Goal: Task Accomplishment & Management: Use online tool/utility

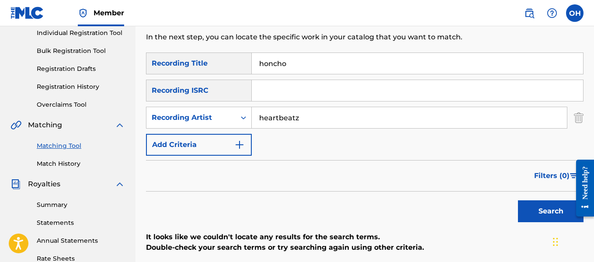
scroll to position [112, 0]
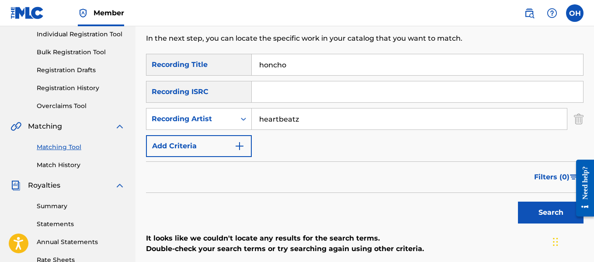
click at [531, 212] on button "Search" at bounding box center [551, 212] width 66 height 22
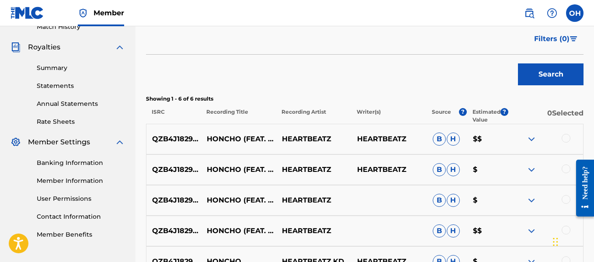
scroll to position [252, 0]
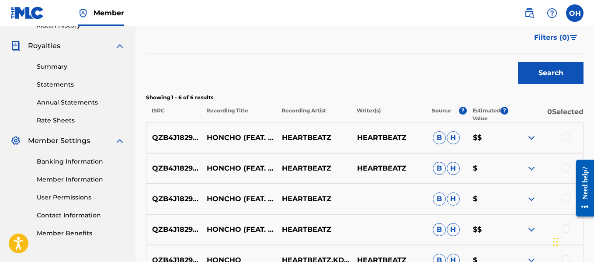
click at [567, 135] on div at bounding box center [565, 136] width 9 height 9
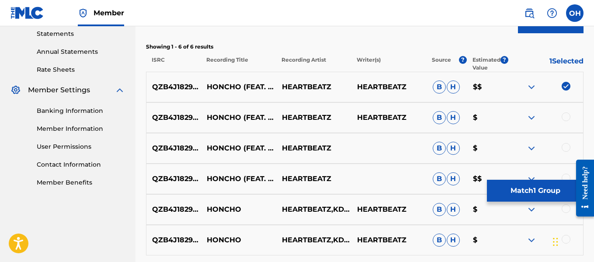
scroll to position [303, 0]
click at [564, 117] on div at bounding box center [565, 116] width 9 height 9
click at [564, 148] on div at bounding box center [565, 146] width 9 height 9
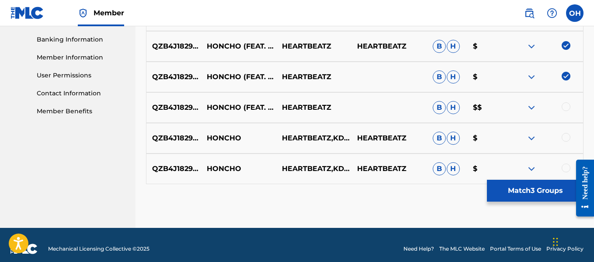
scroll to position [375, 0]
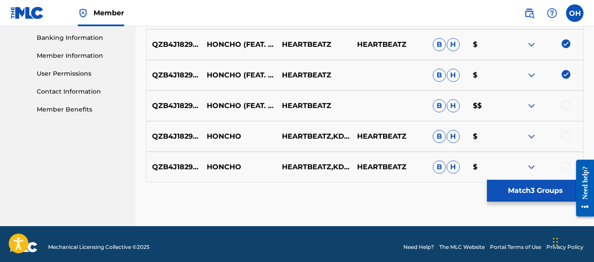
click at [565, 107] on div at bounding box center [565, 104] width 9 height 9
click at [565, 137] on div at bounding box center [565, 135] width 9 height 9
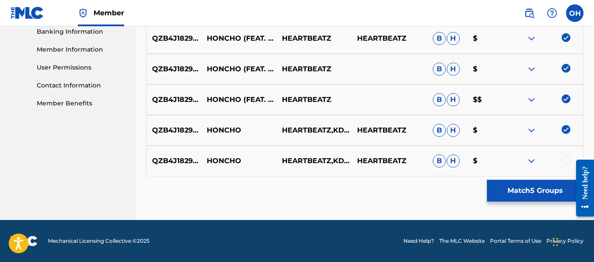
click at [564, 157] on div at bounding box center [565, 160] width 9 height 9
click at [537, 189] on button "Match 6 Groups" at bounding box center [535, 191] width 97 height 22
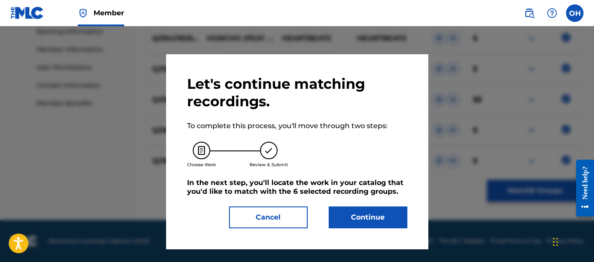
click at [347, 219] on button "Continue" at bounding box center [368, 217] width 79 height 22
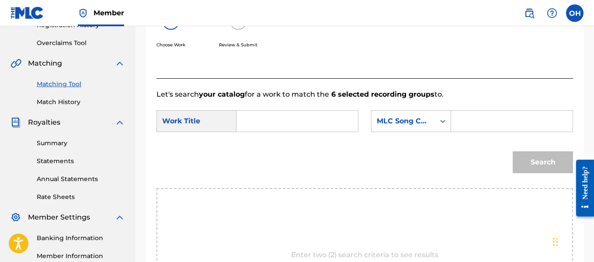
scroll to position [175, 0]
click at [259, 132] on input "Search Form" at bounding box center [297, 121] width 107 height 21
type input "honcho"
click at [465, 132] on input "Search Form" at bounding box center [511, 121] width 107 height 21
click at [324, 138] on div "SearchWithCriteriadc2499f1-ee93-4934-b141-61abb0bf85d1 Work Title honcho Search…" at bounding box center [364, 124] width 416 height 27
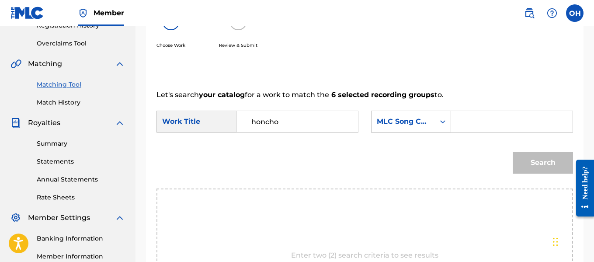
click at [318, 132] on input "honcho" at bounding box center [297, 121] width 107 height 21
click at [274, 145] on strong "honcho" at bounding box center [264, 141] width 27 height 8
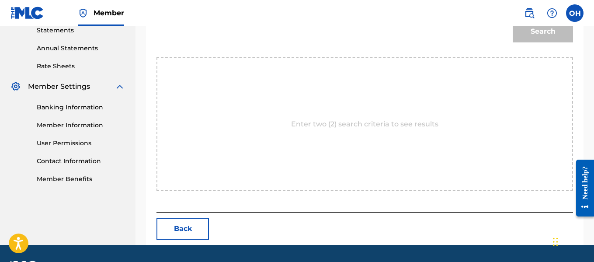
scroll to position [306, 0]
click at [331, 144] on div "Enter two (2) search criteria to see results" at bounding box center [364, 124] width 416 height 134
click at [332, 129] on p "Enter two (2) search criteria to see results" at bounding box center [364, 123] width 147 height 10
click at [326, 129] on p "Enter two (2) search criteria to see results" at bounding box center [364, 123] width 147 height 10
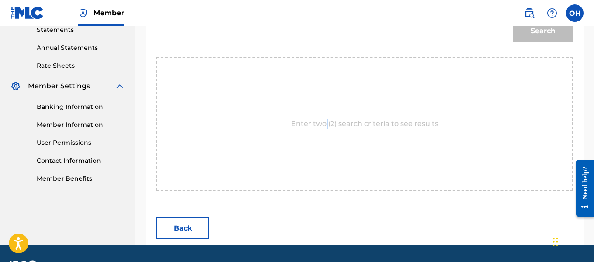
click at [326, 129] on p "Enter two (2) search criteria to see results" at bounding box center [364, 123] width 147 height 10
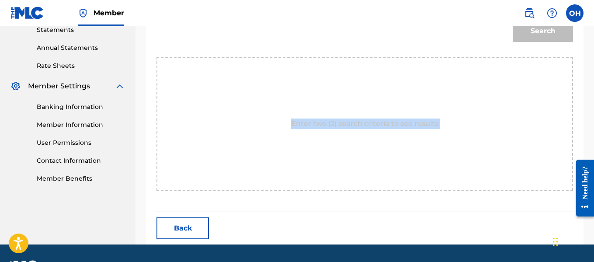
click at [326, 129] on p "Enter two (2) search criteria to see results" at bounding box center [364, 123] width 147 height 10
click at [337, 129] on p "Enter two (2) search criteria to see results" at bounding box center [364, 123] width 147 height 10
click at [343, 168] on div "Enter two (2) search criteria to see results" at bounding box center [364, 124] width 416 height 134
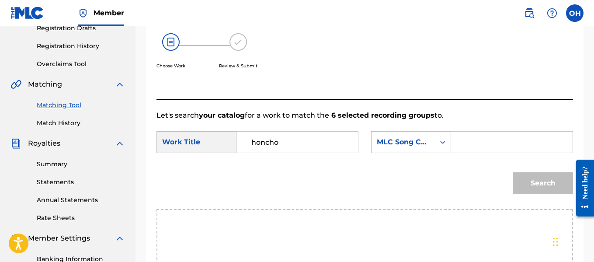
scroll to position [152, 0]
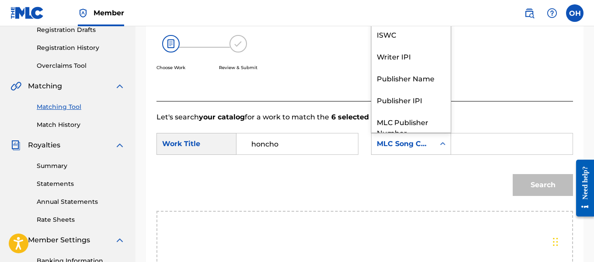
click at [440, 148] on icon "Search Form" at bounding box center [442, 143] width 9 height 9
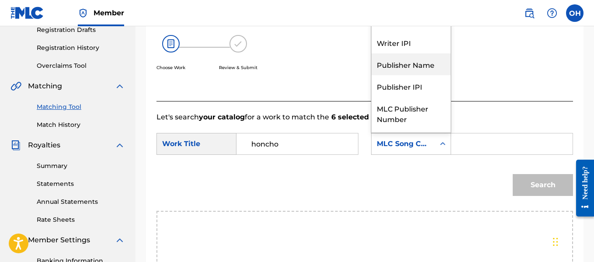
scroll to position [0, 0]
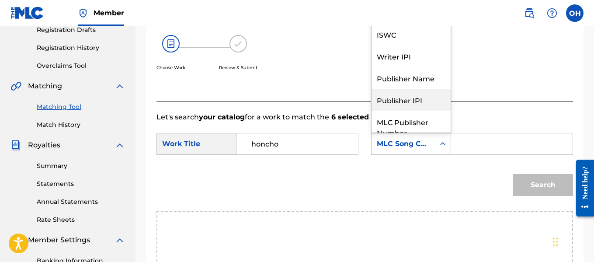
click at [424, 108] on div "Publisher IPI" at bounding box center [410, 100] width 79 height 22
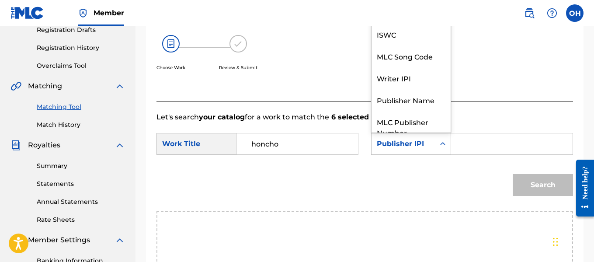
click at [443, 148] on icon "Search Form" at bounding box center [442, 143] width 9 height 9
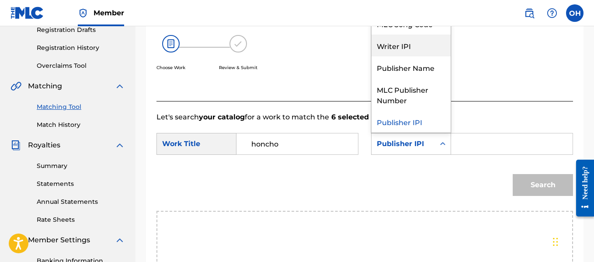
click at [422, 56] on div "Writer IPI" at bounding box center [410, 46] width 79 height 22
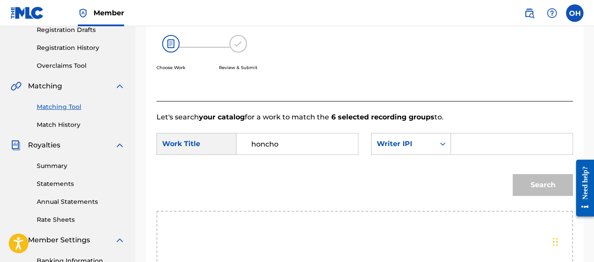
click at [454, 187] on div "Search" at bounding box center [364, 187] width 416 height 45
click at [462, 160] on div "SearchWithCriteriadc2499f1-ee93-4934-b141-61abb0bf85d1 Work Title honcho Search…" at bounding box center [364, 146] width 416 height 27
click at [463, 154] on input "Search Form" at bounding box center [511, 143] width 107 height 21
paste input "00470147275"
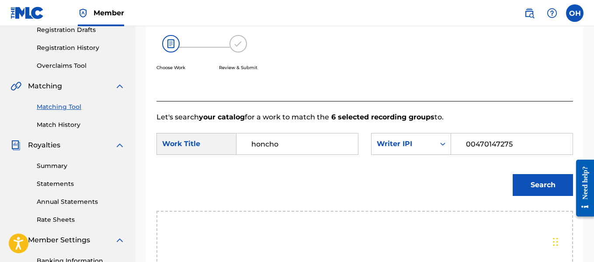
type input "00470147275"
click at [513, 174] on button "Search" at bounding box center [543, 185] width 60 height 22
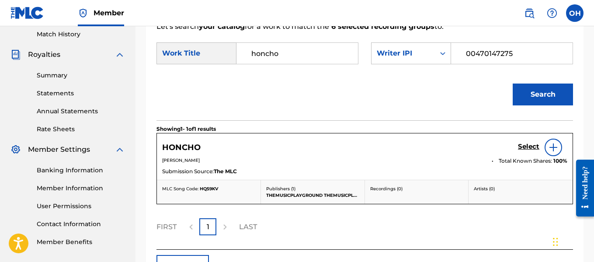
scroll to position [245, 0]
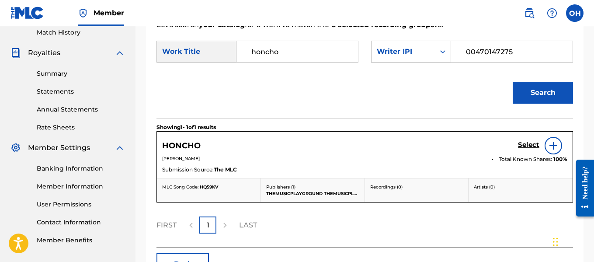
click at [554, 151] on img at bounding box center [553, 145] width 10 height 10
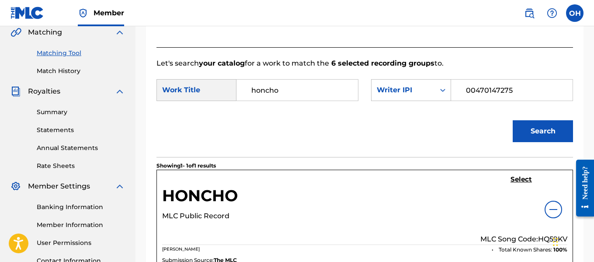
scroll to position [203, 0]
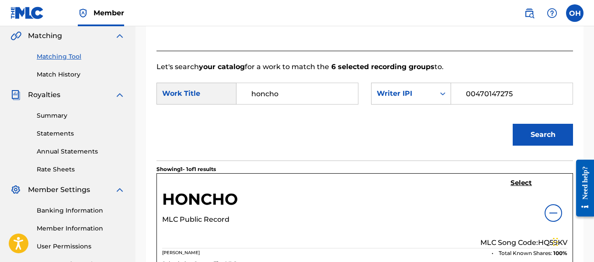
click at [516, 187] on h5 "Select" at bounding box center [520, 183] width 21 height 8
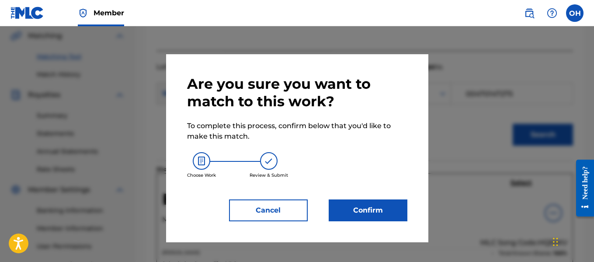
click at [380, 208] on button "Confirm" at bounding box center [368, 210] width 79 height 22
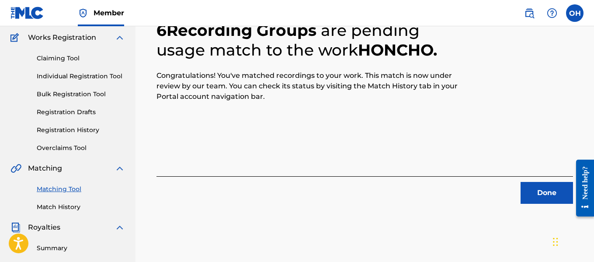
scroll to position [71, 0]
click at [533, 191] on button "Done" at bounding box center [546, 192] width 52 height 22
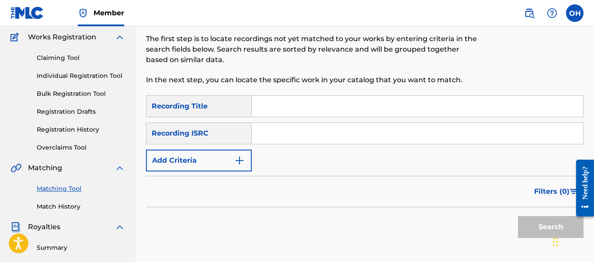
click at [236, 156] on img "Search Form" at bounding box center [239, 160] width 10 height 10
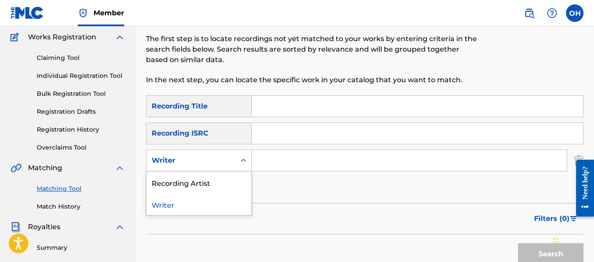
click at [214, 161] on div "Writer" at bounding box center [191, 160] width 79 height 10
click at [191, 204] on div "Writer" at bounding box center [198, 204] width 105 height 22
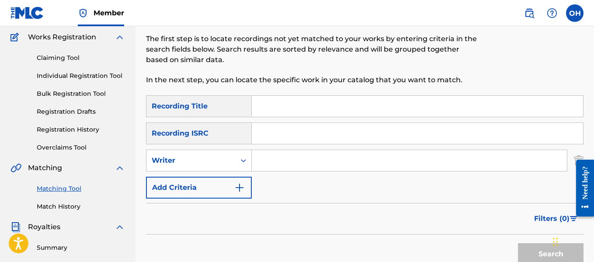
click at [269, 167] on input "Search Form" at bounding box center [409, 160] width 315 height 21
type input "heartbeatz"
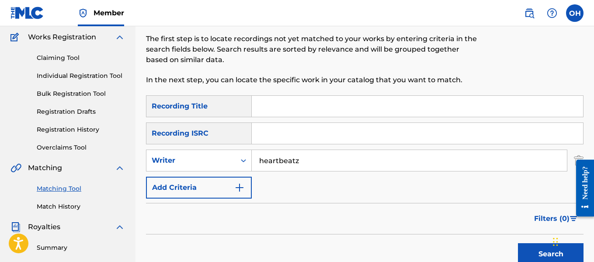
click at [277, 108] on input "Search Form" at bounding box center [417, 106] width 331 height 21
type input "dues"
click at [518, 243] on button "Search" at bounding box center [551, 254] width 66 height 22
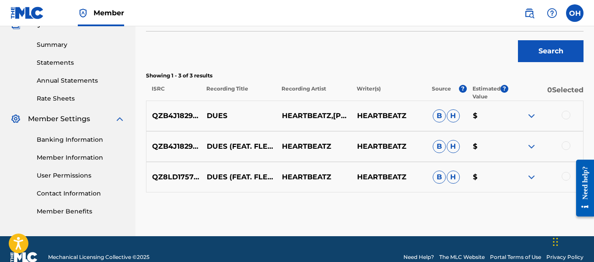
scroll to position [274, 0]
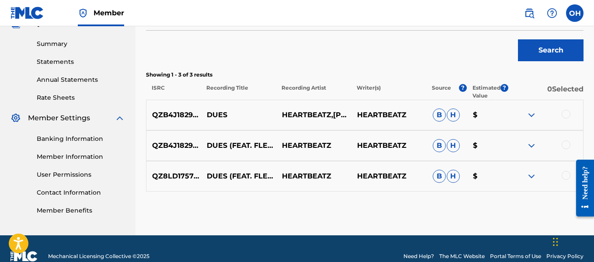
click at [557, 93] on p "0 Selected" at bounding box center [545, 92] width 75 height 16
click at [557, 90] on p "0 Selected" at bounding box center [545, 92] width 75 height 16
click at [566, 112] on div at bounding box center [565, 114] width 9 height 9
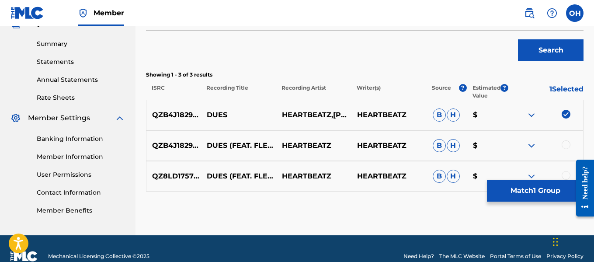
click at [566, 140] on div "QZB4J1829167 DUES (FEAT. FLEETWOOD MOO, ICEBERG SUPREME & [PERSON_NAME]) HEARTB…" at bounding box center [364, 145] width 437 height 31
click at [563, 174] on div at bounding box center [565, 175] width 9 height 9
click at [566, 142] on div at bounding box center [565, 144] width 9 height 9
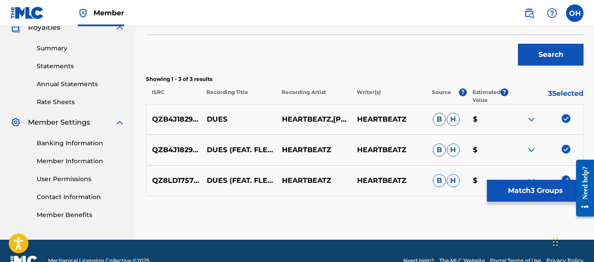
scroll to position [270, 0]
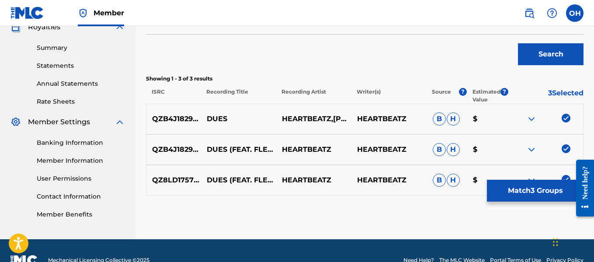
click at [543, 194] on button "Match 3 Groups" at bounding box center [535, 191] width 97 height 22
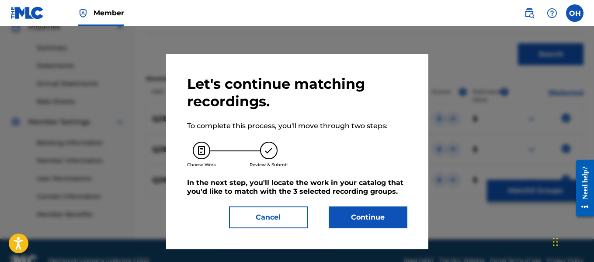
click at [353, 222] on button "Continue" at bounding box center [368, 217] width 79 height 22
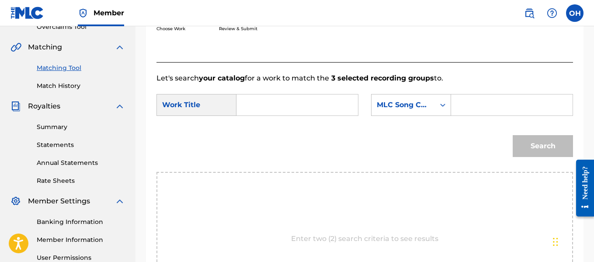
scroll to position [191, 0]
click at [336, 116] on input "Search Form" at bounding box center [297, 105] width 107 height 21
type input "dues"
click at [457, 114] on div "Search Form" at bounding box center [512, 105] width 122 height 22
click at [476, 116] on input "Search Form" at bounding box center [511, 105] width 107 height 21
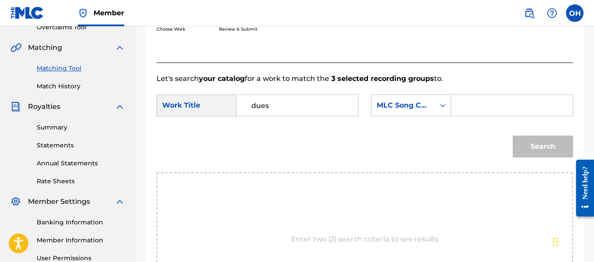
paste input "00470147275"
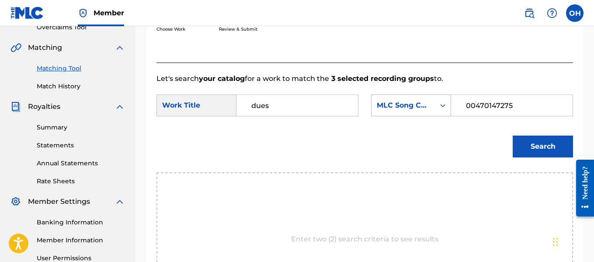
type input "00470147275"
click at [437, 113] on div "Search Form" at bounding box center [443, 105] width 16 height 16
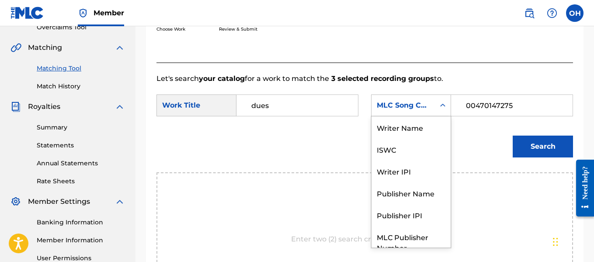
scroll to position [32, 0]
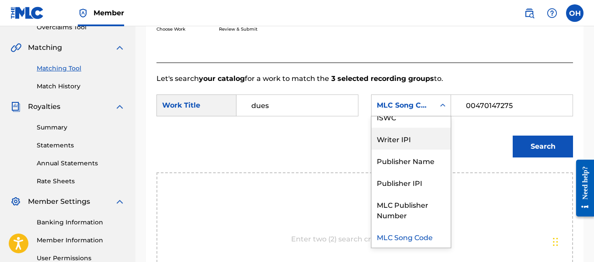
click at [417, 148] on div "Writer IPI" at bounding box center [410, 139] width 79 height 22
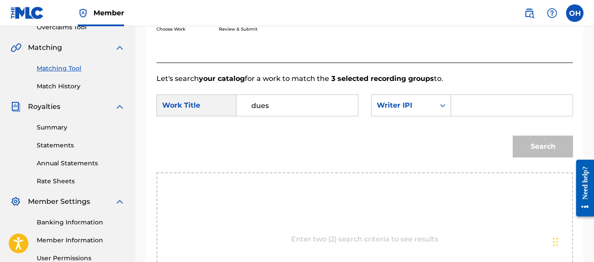
click at [489, 116] on input "Search Form" at bounding box center [511, 105] width 107 height 21
paste input "00470147275"
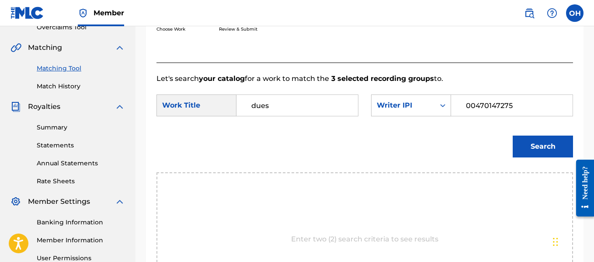
type input "00470147275"
click at [513, 135] on button "Search" at bounding box center [543, 146] width 60 height 22
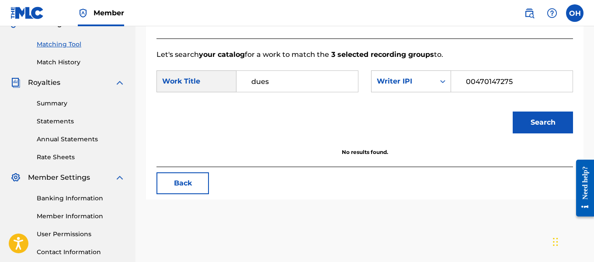
scroll to position [217, 0]
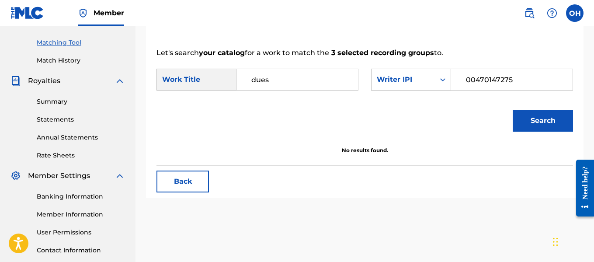
click at [517, 132] on button "Search" at bounding box center [543, 121] width 60 height 22
click at [314, 90] on input "dues" at bounding box center [297, 79] width 107 height 21
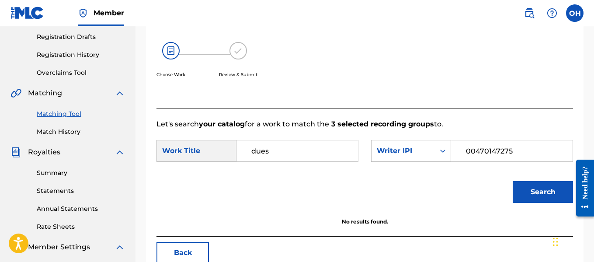
scroll to position [146, 0]
click at [72, 109] on link "Matching Tool" at bounding box center [81, 113] width 88 height 9
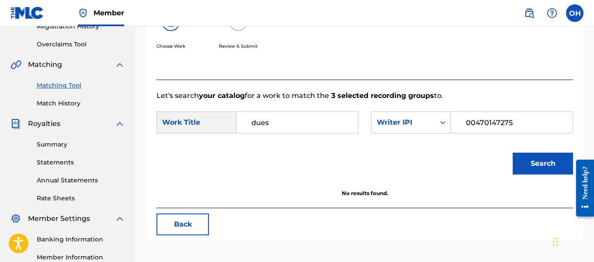
scroll to position [185, 0]
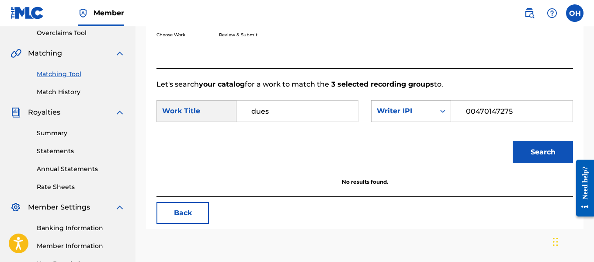
click at [436, 119] on div "Search Form" at bounding box center [443, 111] width 16 height 16
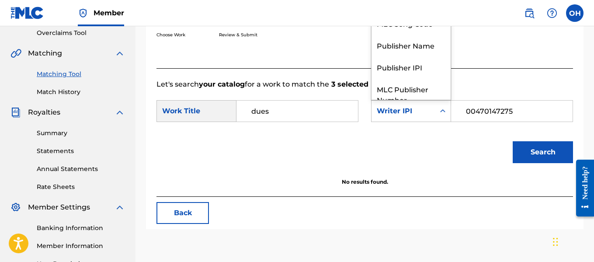
scroll to position [32, 0]
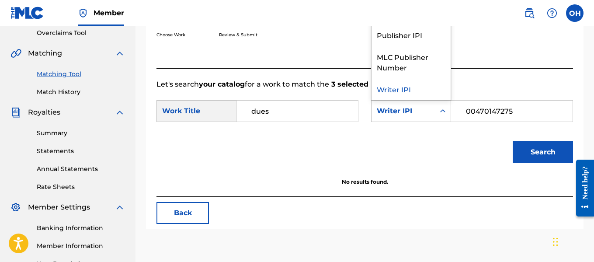
click at [190, 219] on button "Back" at bounding box center [182, 213] width 52 height 22
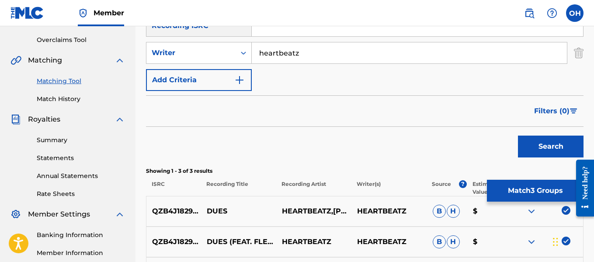
scroll to position [204, 0]
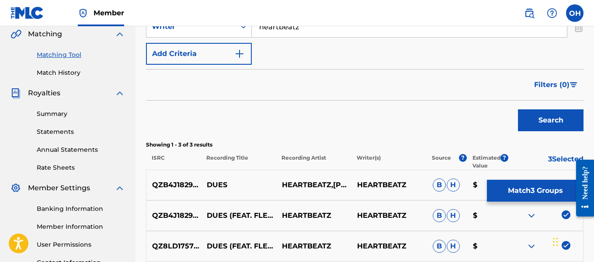
click at [539, 185] on button "Match 3 Groups" at bounding box center [535, 191] width 97 height 22
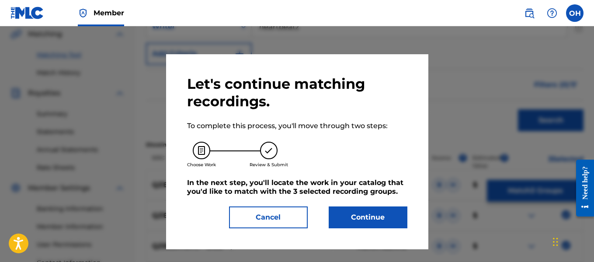
click at [354, 220] on button "Continue" at bounding box center [368, 217] width 79 height 22
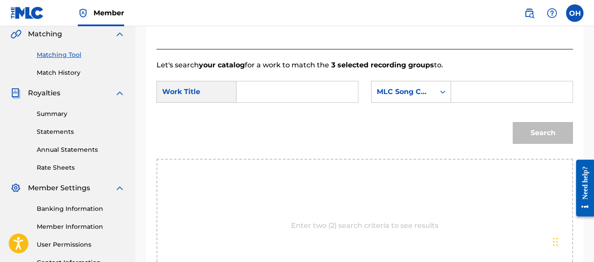
click at [337, 102] on input "Search Form" at bounding box center [297, 91] width 107 height 21
type input "dues"
click at [441, 102] on div "Search Form" at bounding box center [443, 91] width 16 height 21
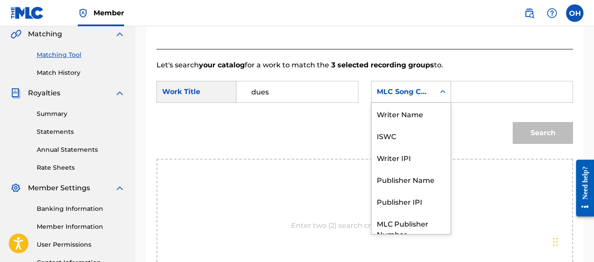
scroll to position [32, 0]
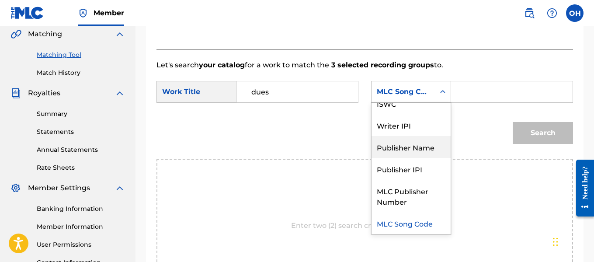
click at [425, 158] on div "Publisher Name" at bounding box center [410, 147] width 79 height 22
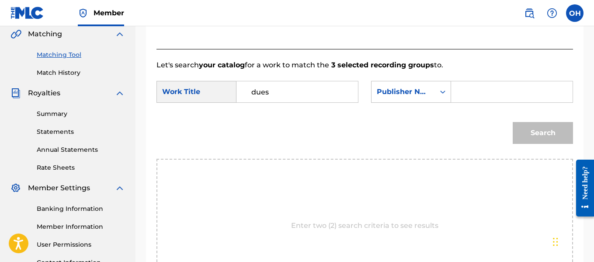
click at [478, 102] on input "Search Form" at bounding box center [511, 91] width 107 height 21
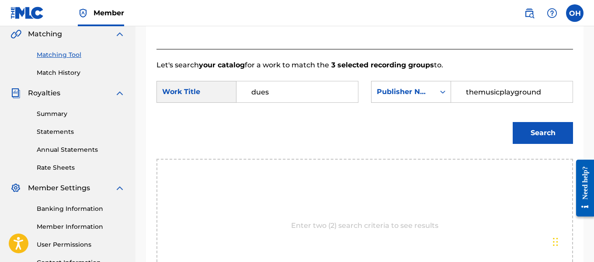
click at [513, 122] on button "Search" at bounding box center [543, 133] width 60 height 22
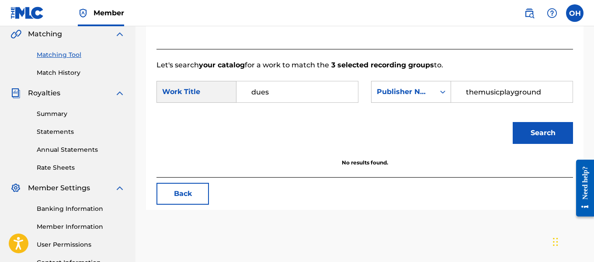
drag, startPoint x: 543, startPoint y: 103, endPoint x: 458, endPoint y: 106, distance: 85.3
click at [458, 102] on input "themusicplayground" at bounding box center [511, 91] width 107 height 21
type input "bigdubmusic"
click at [513, 122] on button "Search" at bounding box center [543, 133] width 60 height 22
drag, startPoint x: 519, startPoint y: 103, endPoint x: 441, endPoint y: 103, distance: 77.8
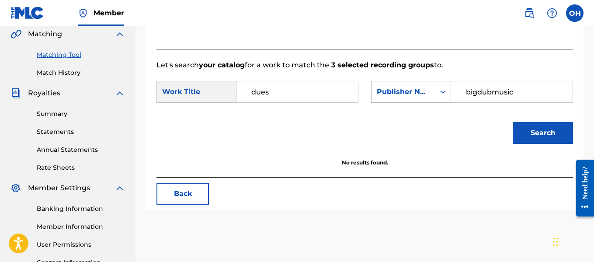
click at [441, 103] on div "SearchWithCriteria0d591005-4f4d-475e-8430-6a8bf534901d Publisher Name bigdubmus…" at bounding box center [472, 92] width 202 height 22
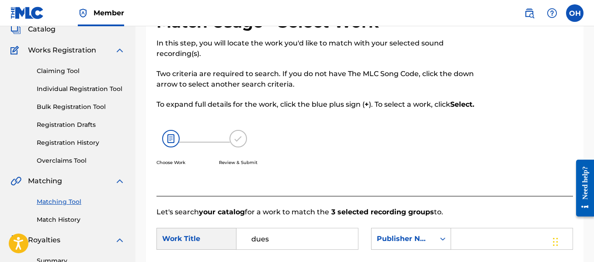
scroll to position [0, 0]
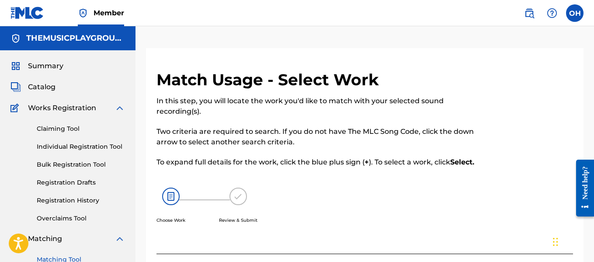
click at [63, 87] on div "Catalog" at bounding box center [67, 87] width 114 height 10
click at [49, 89] on span "Catalog" at bounding box center [42, 87] width 28 height 10
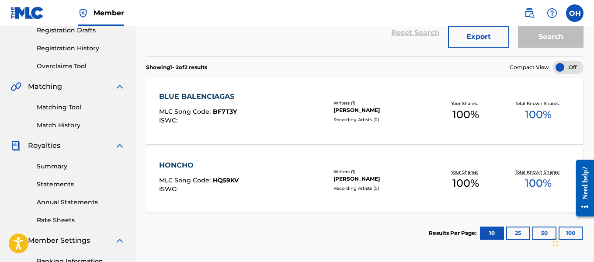
scroll to position [144, 0]
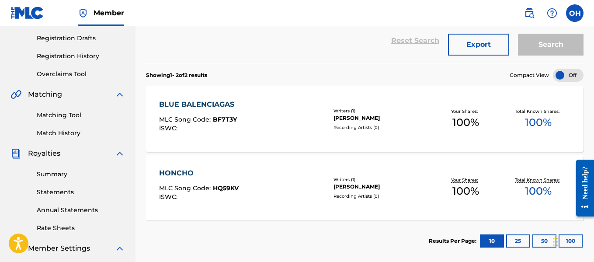
click at [156, 102] on div "BLUE BALENCIAGAS MLC Song Code : BF7T3Y ISWC : Writers ( 1 ) [PERSON_NAME] Reco…" at bounding box center [364, 119] width 437 height 66
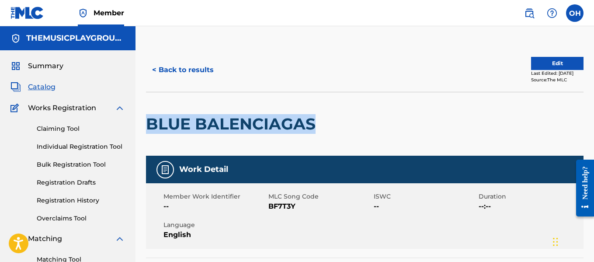
drag, startPoint x: 148, startPoint y: 121, endPoint x: 313, endPoint y: 139, distance: 166.1
click at [313, 139] on div "BLUE BALENCIAGAS" at bounding box center [233, 123] width 174 height 63
copy h2 "BLUE BALENCIAGAS"
click at [76, 127] on link "Claiming Tool" at bounding box center [81, 128] width 88 height 9
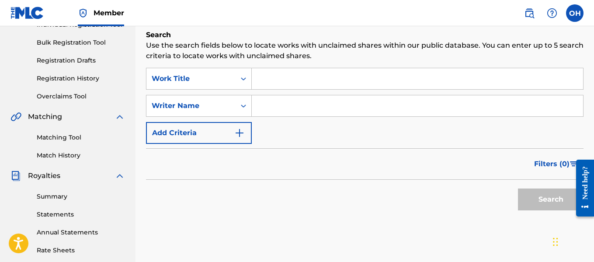
scroll to position [122, 0]
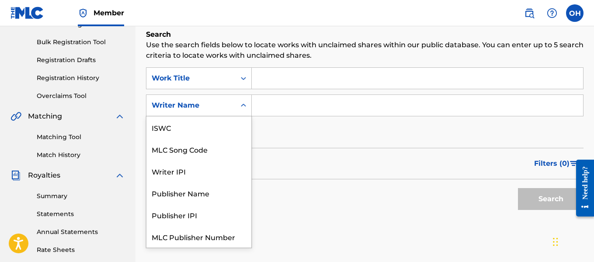
click at [242, 109] on icon "Search Form" at bounding box center [243, 105] width 9 height 9
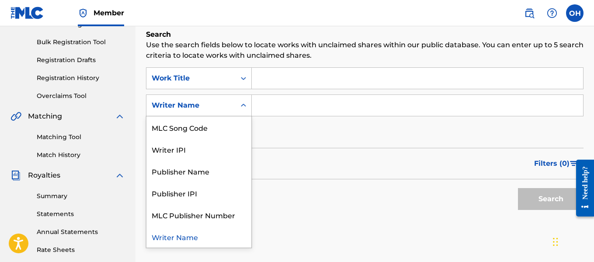
click at [242, 106] on icon "Search Form" at bounding box center [243, 105] width 9 height 9
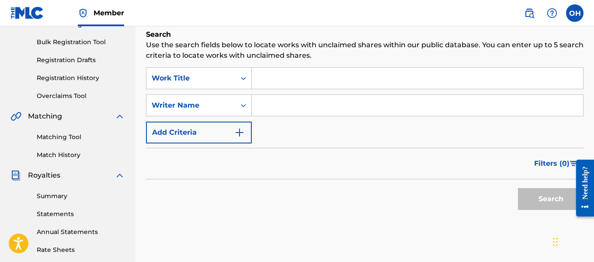
click at [67, 132] on div "Matching Tool Match History" at bounding box center [67, 140] width 114 height 38
click at [67, 138] on link "Matching Tool" at bounding box center [81, 136] width 88 height 9
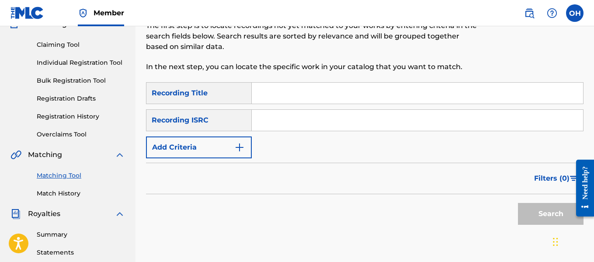
scroll to position [86, 0]
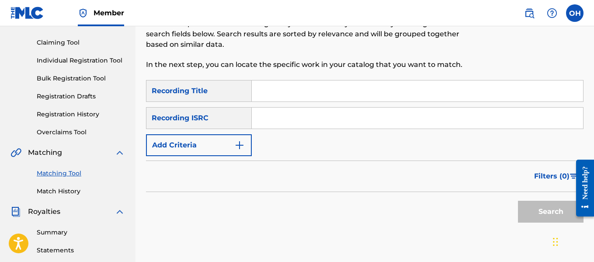
click at [237, 146] on img "Search Form" at bounding box center [239, 145] width 10 height 10
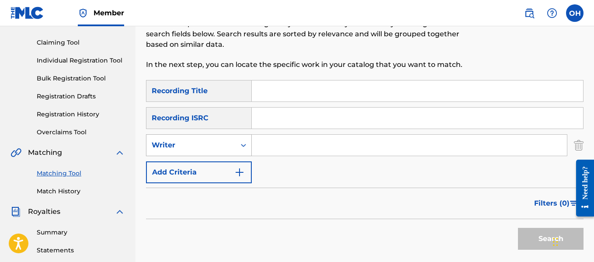
click at [243, 146] on icon "Search Form" at bounding box center [243, 145] width 9 height 9
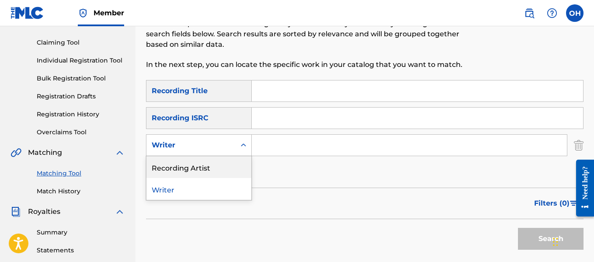
click at [207, 169] on div "Recording Artist" at bounding box center [198, 167] width 105 height 22
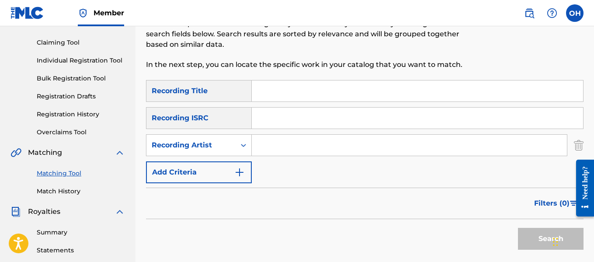
click at [270, 147] on input "Search Form" at bounding box center [409, 145] width 315 height 21
type input "heartbeatz"
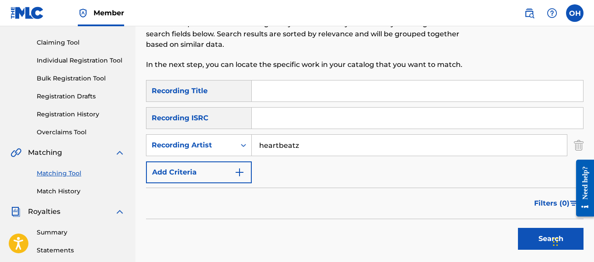
click at [252, 94] on input "Search Form" at bounding box center [417, 90] width 331 height 21
paste input "BLUE BALENCIAGAS"
type input "BLUE BALENCIAGAS"
click at [542, 242] on button "Search" at bounding box center [551, 239] width 66 height 22
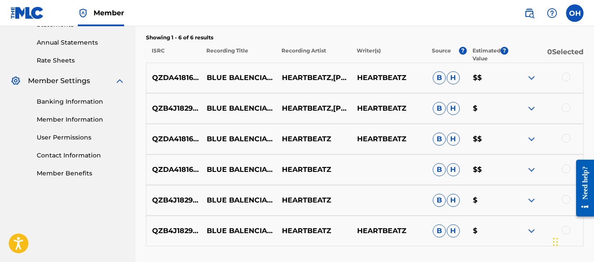
scroll to position [330, 0]
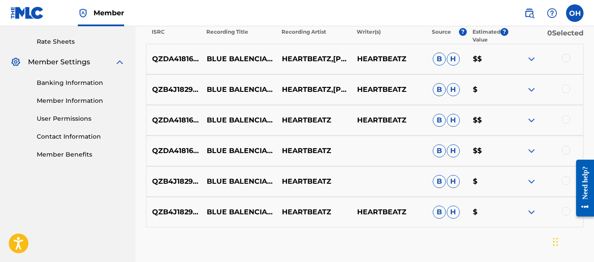
click at [567, 61] on div at bounding box center [565, 58] width 9 height 9
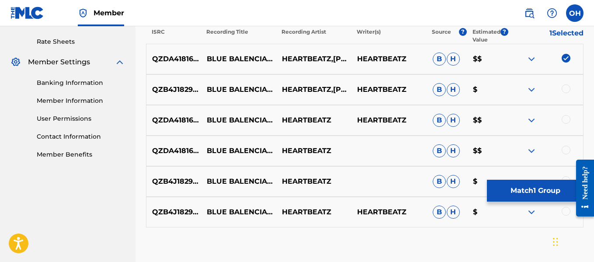
click at [567, 90] on div at bounding box center [565, 88] width 9 height 9
click at [564, 121] on div at bounding box center [565, 119] width 9 height 9
click at [567, 148] on div at bounding box center [565, 149] width 9 height 9
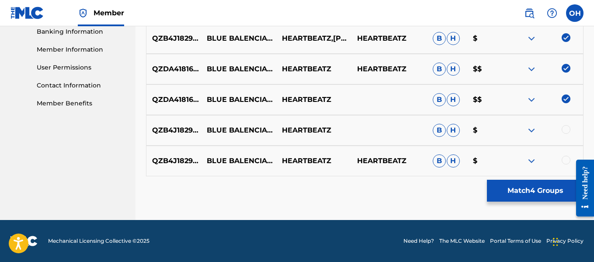
click at [565, 129] on div at bounding box center [565, 129] width 9 height 9
click at [565, 160] on div at bounding box center [565, 160] width 9 height 9
click at [530, 193] on button "Match 6 Groups" at bounding box center [535, 191] width 97 height 22
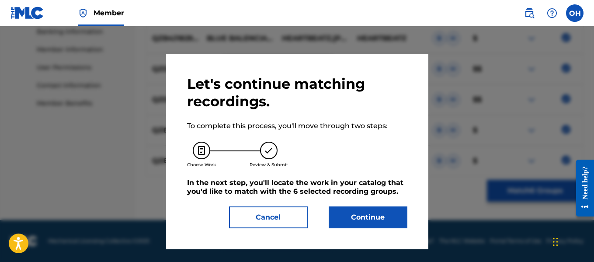
click at [373, 222] on button "Continue" at bounding box center [368, 217] width 79 height 22
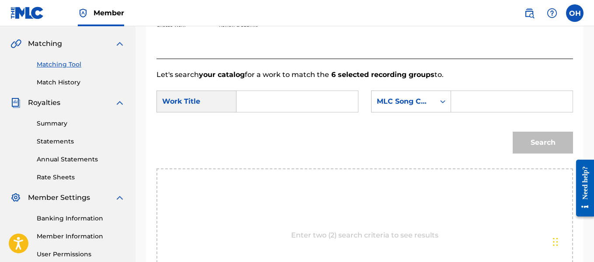
scroll to position [194, 0]
click at [429, 110] on div "MLC Song Code" at bounding box center [402, 102] width 63 height 17
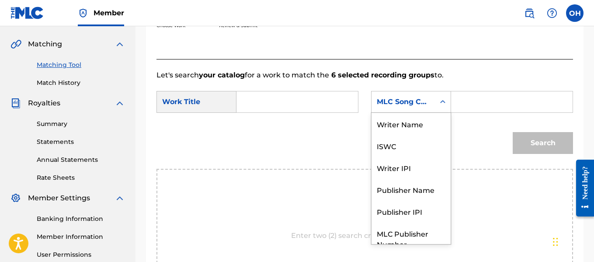
scroll to position [32, 0]
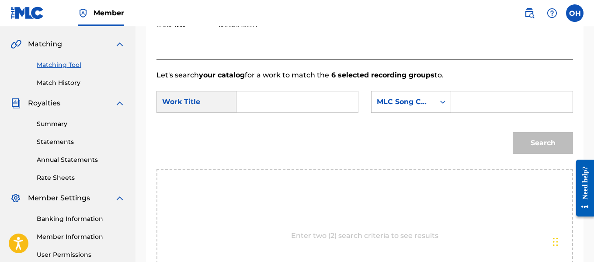
click at [457, 113] on div "Search Form" at bounding box center [512, 102] width 122 height 22
click at [443, 110] on div "Search Form" at bounding box center [443, 102] width 16 height 16
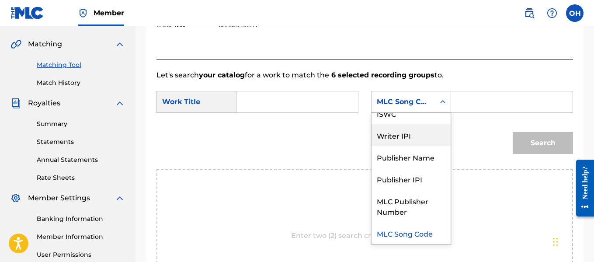
click at [422, 144] on div "Writer IPI" at bounding box center [410, 135] width 79 height 22
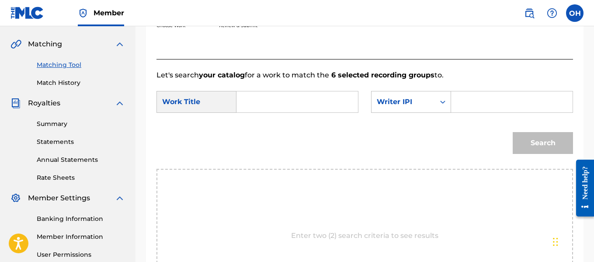
click at [472, 111] on input "Search Form" at bounding box center [511, 101] width 107 height 21
paste input "BLUE BALENCIAGAS"
type input "BLUE BALENCIAGAS"
click at [335, 106] on input "Search Form" at bounding box center [297, 101] width 107 height 21
paste input "BLUE BALENCIAGAS"
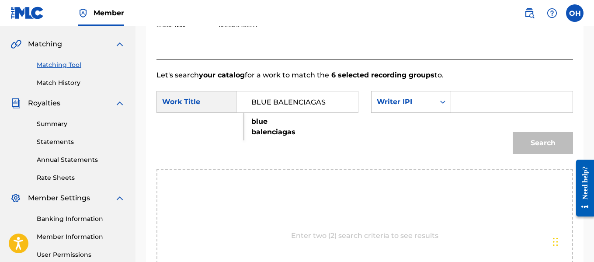
type input "BLUE BALENCIAGAS"
click at [478, 112] on input "Search Form" at bounding box center [511, 101] width 107 height 21
paste input "00470147275"
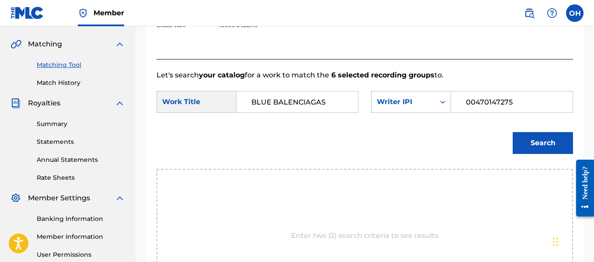
click at [478, 112] on input "00470147275" at bounding box center [511, 101] width 107 height 21
type input "00470147275"
click at [513, 132] on button "Search" at bounding box center [543, 143] width 60 height 22
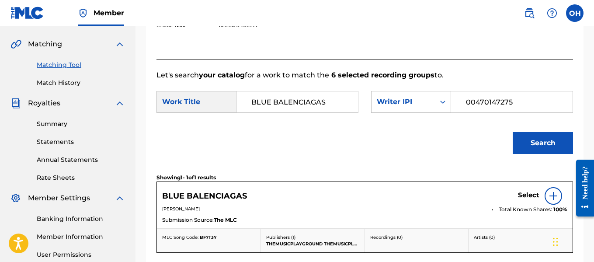
scroll to position [315, 0]
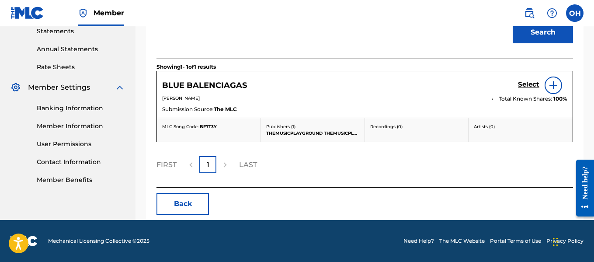
click at [555, 84] on img at bounding box center [553, 85] width 10 height 10
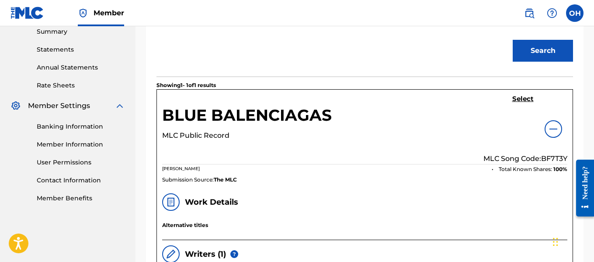
scroll to position [286, 0]
click at [524, 104] on h5 "Select" at bounding box center [522, 99] width 21 height 8
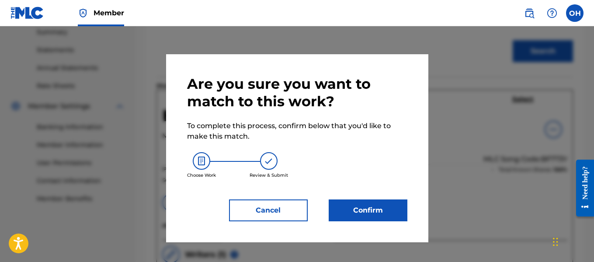
click at [374, 211] on button "Confirm" at bounding box center [368, 210] width 79 height 22
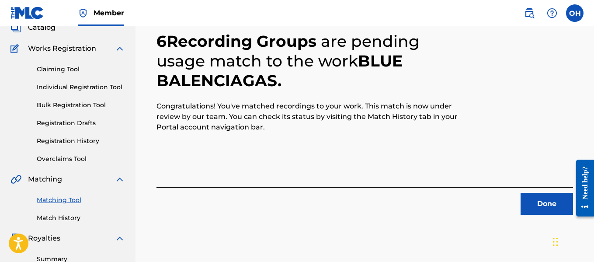
scroll to position [77, 0]
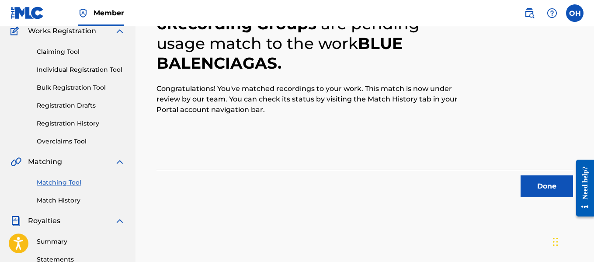
click at [531, 190] on button "Done" at bounding box center [546, 186] width 52 height 22
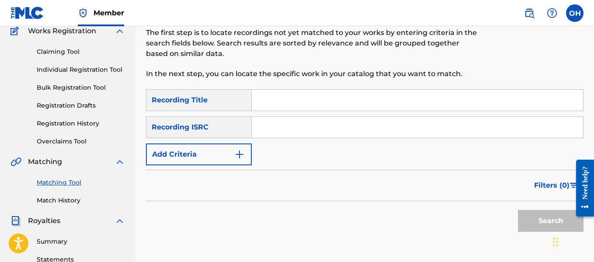
scroll to position [0, 0]
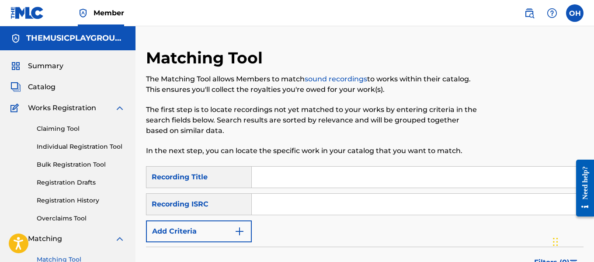
click at [47, 87] on span "Catalog" at bounding box center [42, 87] width 28 height 10
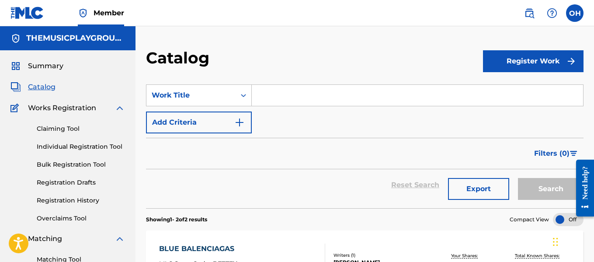
click at [116, 109] on img at bounding box center [119, 108] width 10 height 10
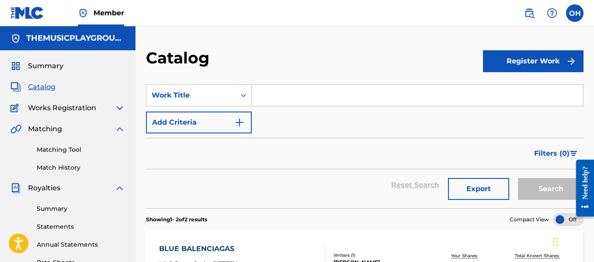
click at [121, 127] on img at bounding box center [119, 129] width 10 height 10
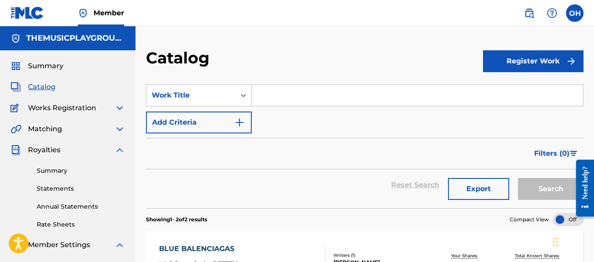
click at [117, 151] on img at bounding box center [119, 150] width 10 height 10
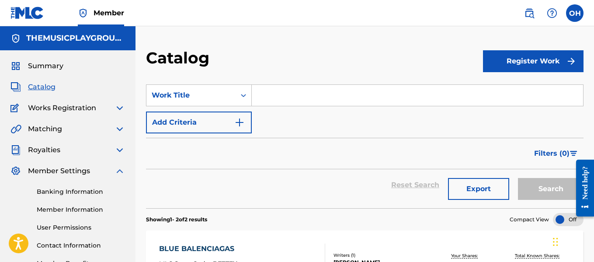
click at [120, 170] on img at bounding box center [119, 171] width 10 height 10
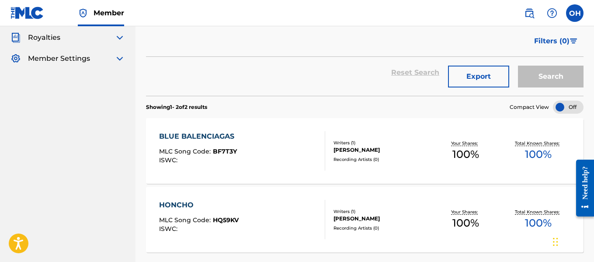
scroll to position [113, 0]
click at [209, 133] on div "BLUE BALENCIAGAS" at bounding box center [199, 136] width 80 height 10
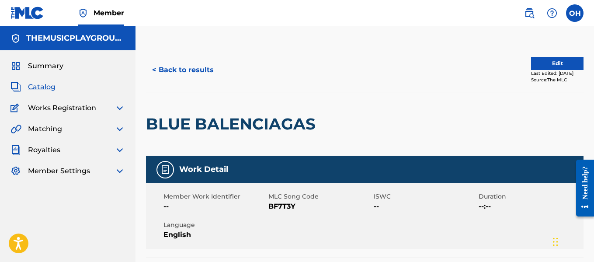
click at [578, 14] on label at bounding box center [574, 12] width 17 height 17
click at [575, 13] on input "OH [PERSON_NAME] [EMAIL_ADDRESS][DOMAIN_NAME] Notification Preferences Profile …" at bounding box center [575, 13] width 0 height 0
